Goal: Find specific page/section: Find specific page/section

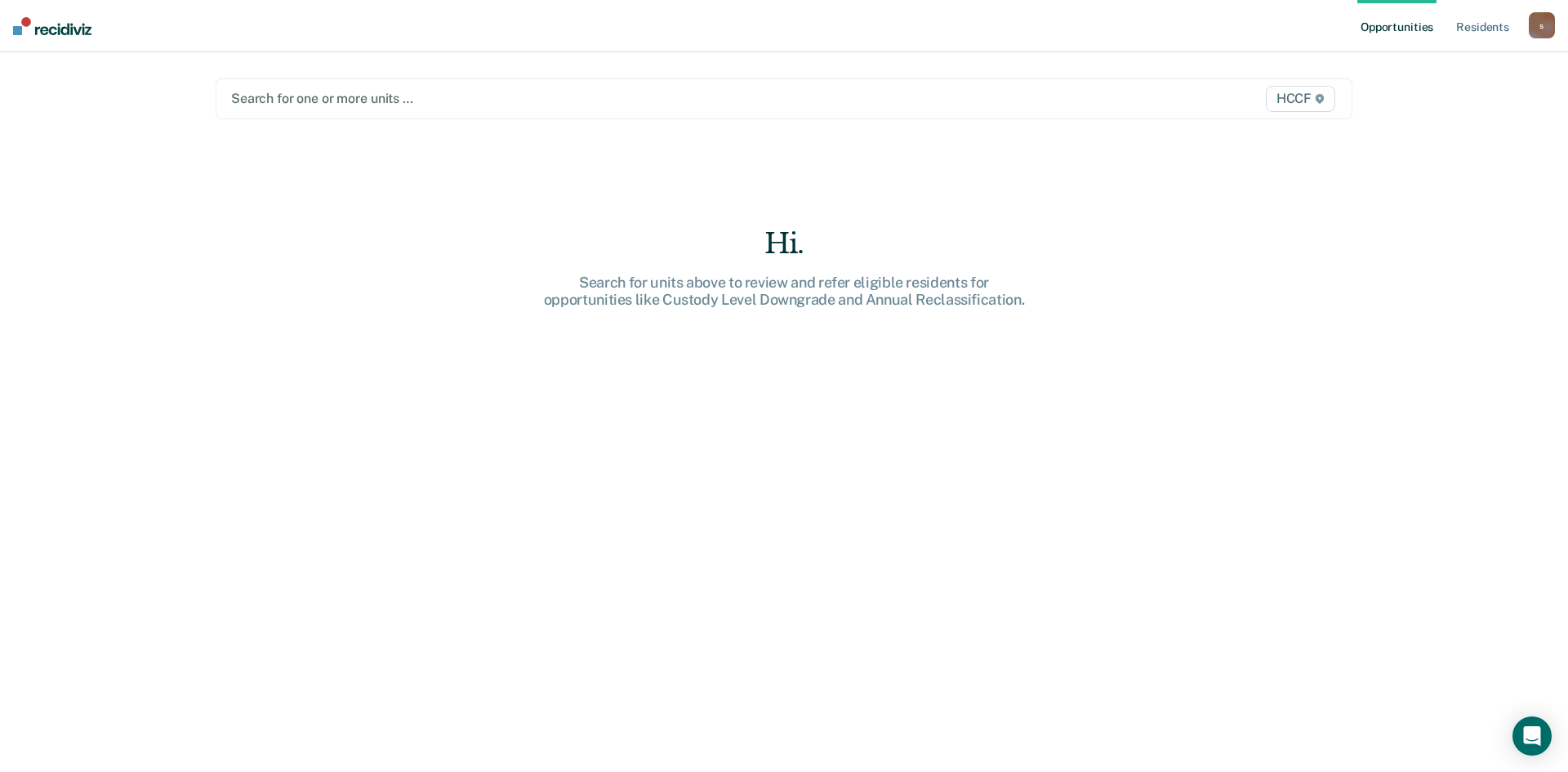
click at [316, 106] on div at bounding box center [617, 98] width 773 height 19
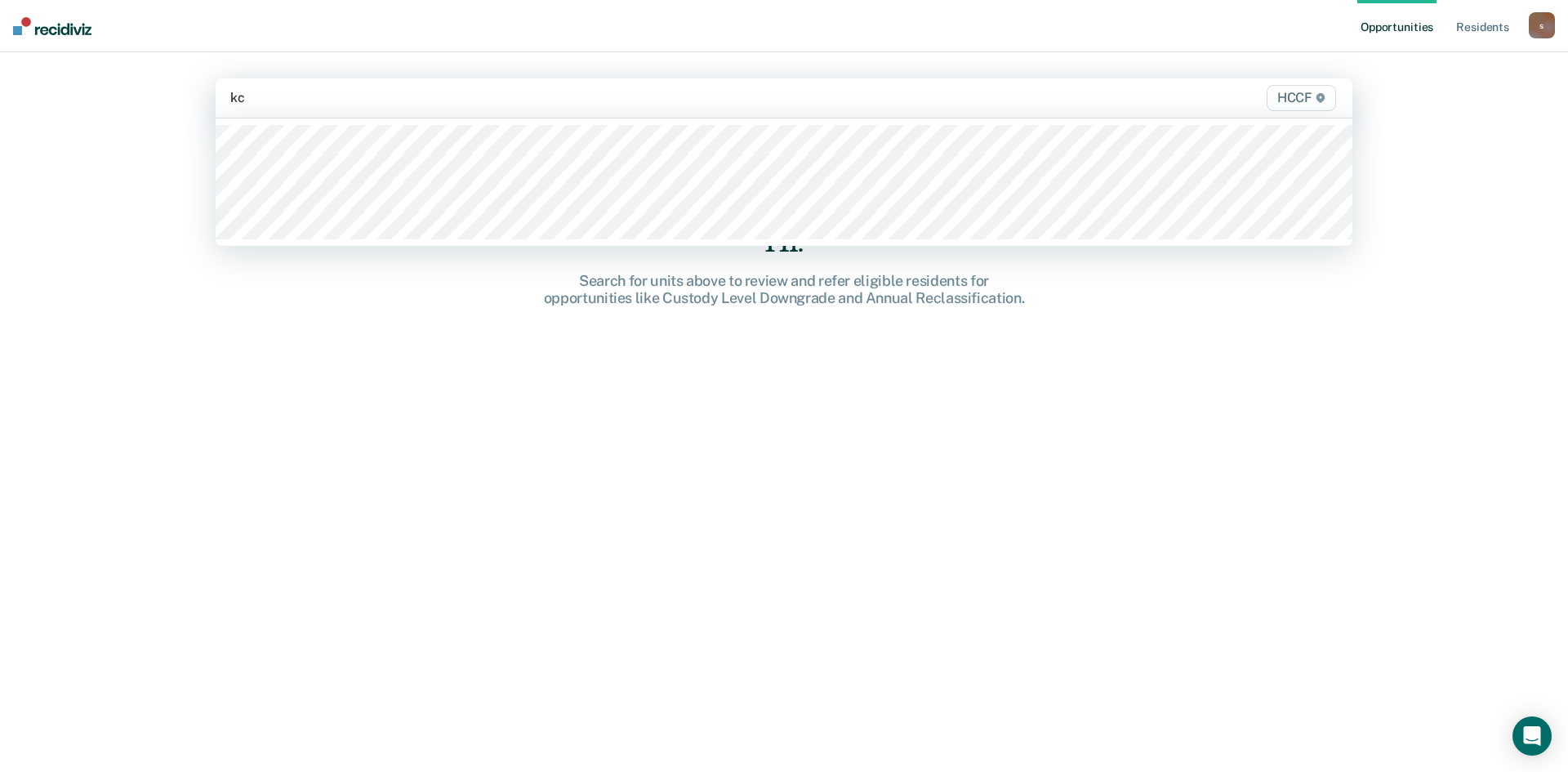
type input "kc2"
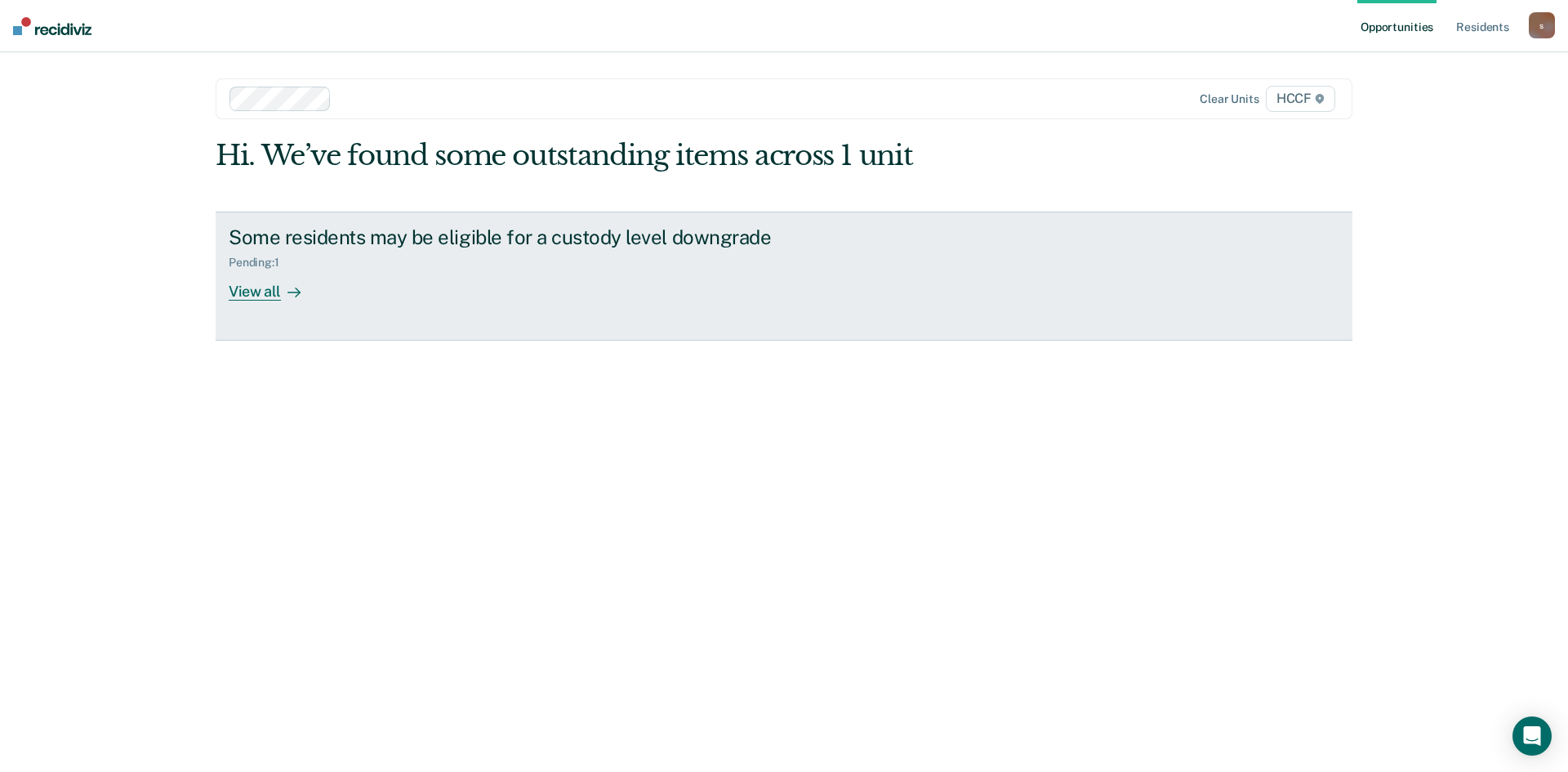
click at [281, 290] on div at bounding box center [291, 291] width 20 height 19
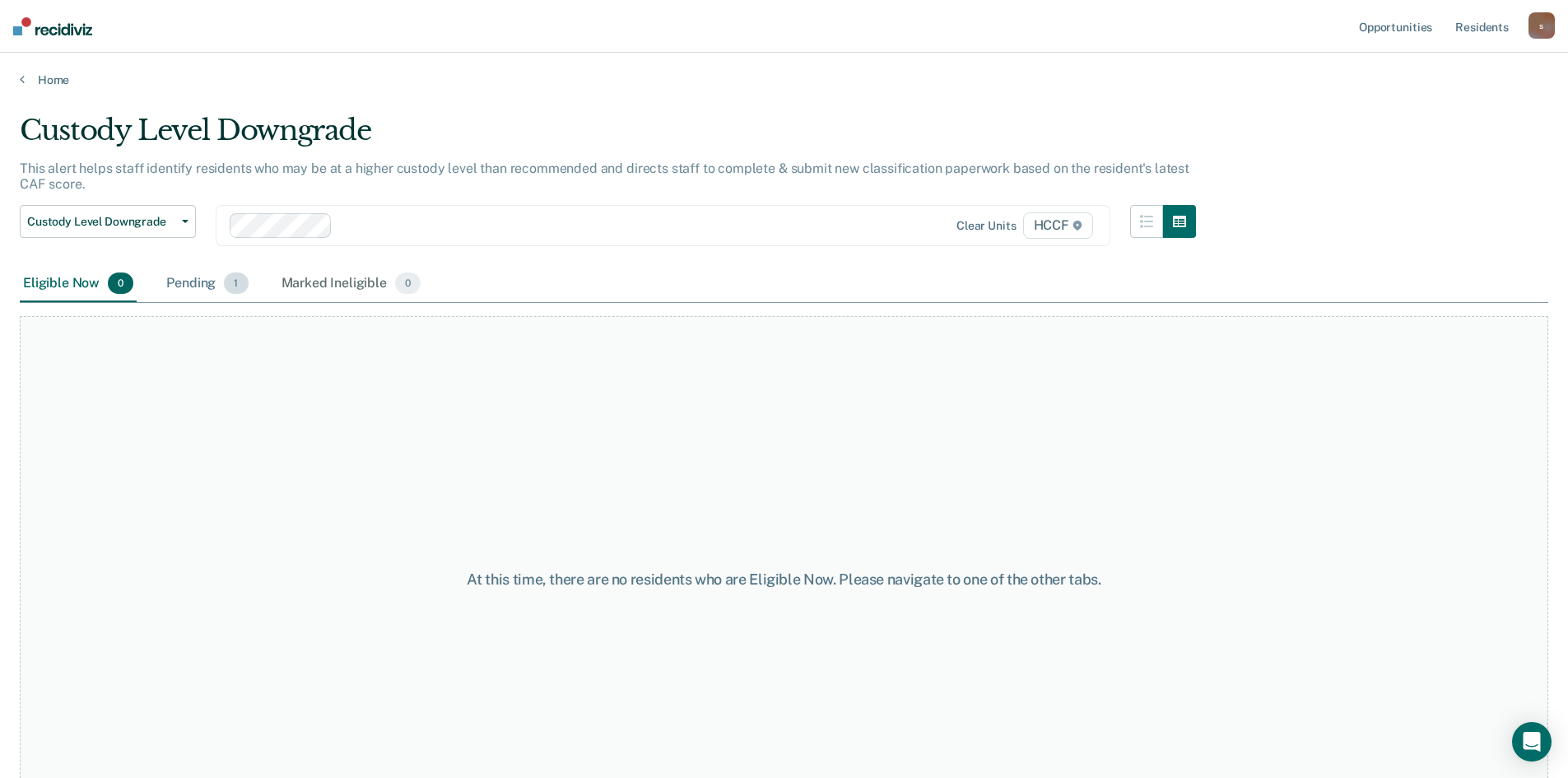
click at [213, 287] on div "Pending 1" at bounding box center [207, 284] width 88 height 36
